Goal: Transaction & Acquisition: Book appointment/travel/reservation

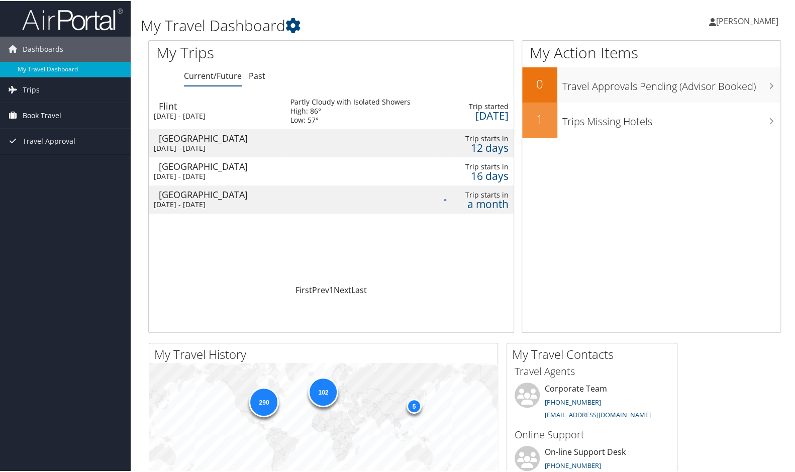
click at [45, 113] on span "Book Travel" at bounding box center [42, 114] width 39 height 25
click at [71, 159] on link "Book/Manage Online Trips" at bounding box center [65, 164] width 131 height 15
